Goal: Task Accomplishment & Management: Manage account settings

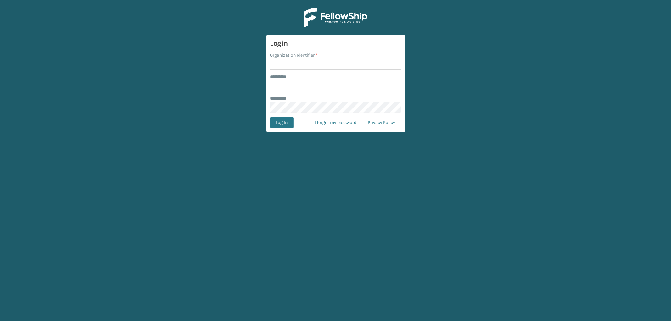
type input "*********"
click at [304, 65] on input "Organization Identifier *" at bounding box center [335, 64] width 131 height 11
click at [284, 62] on input "Organization Identifier *" at bounding box center [335, 64] width 131 height 11
type input "SleepGeekz"
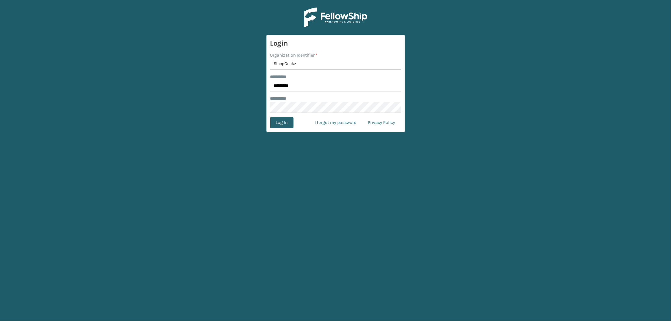
click at [280, 123] on button "Log In" at bounding box center [281, 122] width 23 height 11
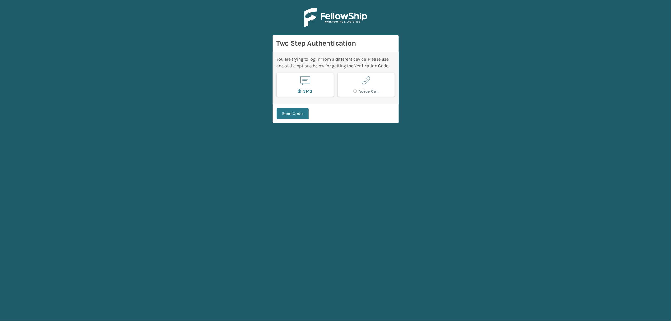
click at [274, 115] on div "Send Code" at bounding box center [336, 113] width 126 height 19
click at [293, 114] on button "Send Code" at bounding box center [293, 113] width 32 height 11
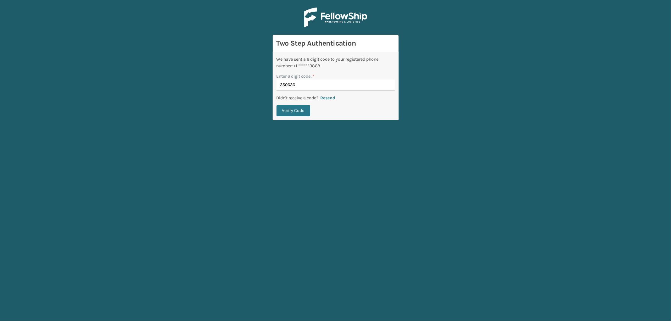
type input "350636"
click at [277, 105] on button "Verify Code" at bounding box center [294, 110] width 34 height 11
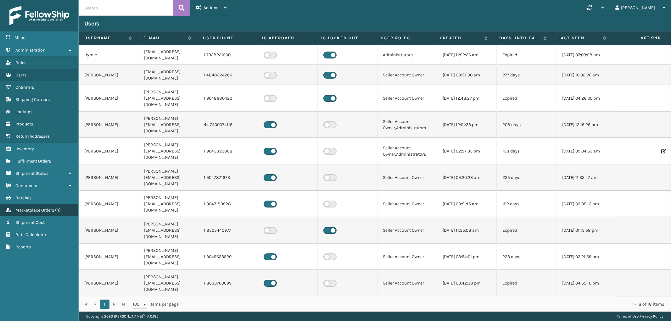
click at [58, 208] on span "( 4 )" at bounding box center [58, 210] width 6 height 5
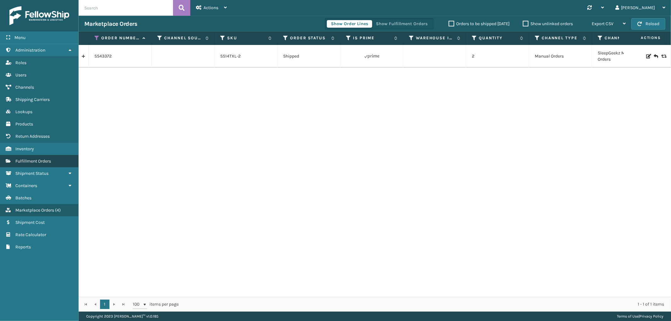
click at [50, 160] on link "Fulfillment Orders" at bounding box center [39, 161] width 78 height 12
